Goal: Answer question/provide support

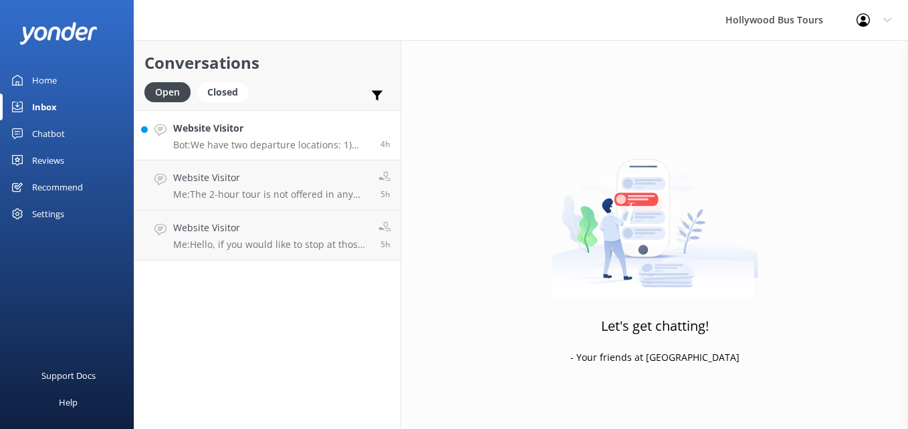
click at [253, 139] on p "Bot: We have two departure locations: 1) [STREET_ADDRESS] - Please check-in ins…" at bounding box center [271, 145] width 197 height 12
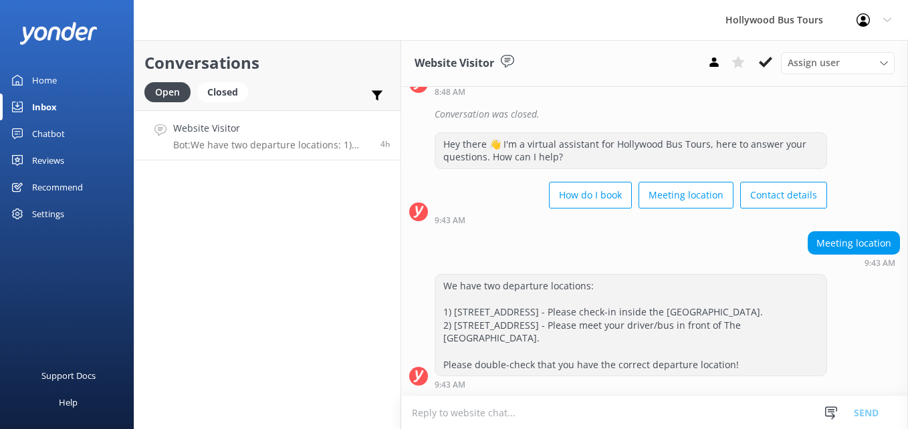
scroll to position [286, 0]
click at [765, 64] on use at bounding box center [765, 62] width 13 height 11
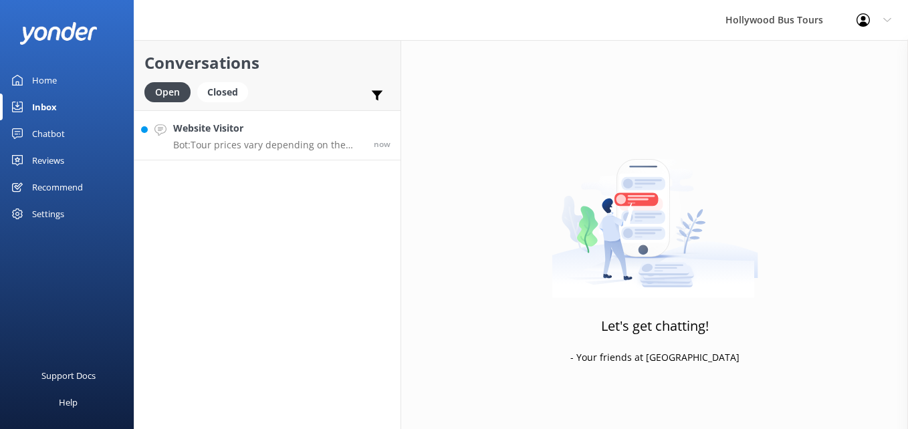
click at [292, 132] on h4 "Website Visitor" at bounding box center [268, 128] width 191 height 15
